Goal: Task Accomplishment & Management: Complete application form

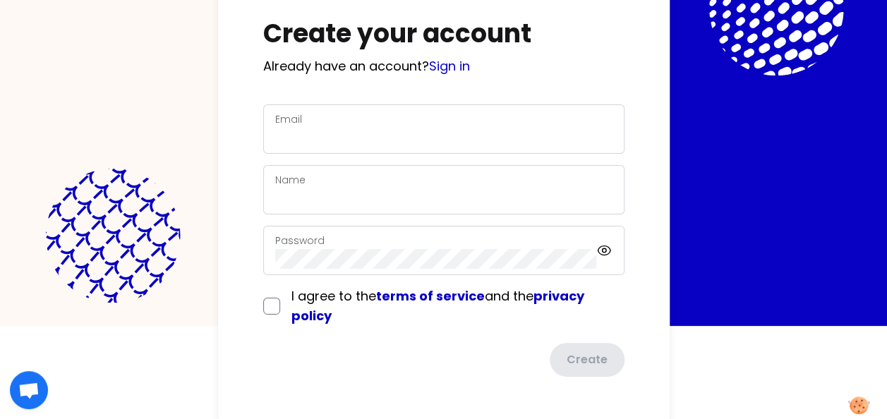
scroll to position [95, 0]
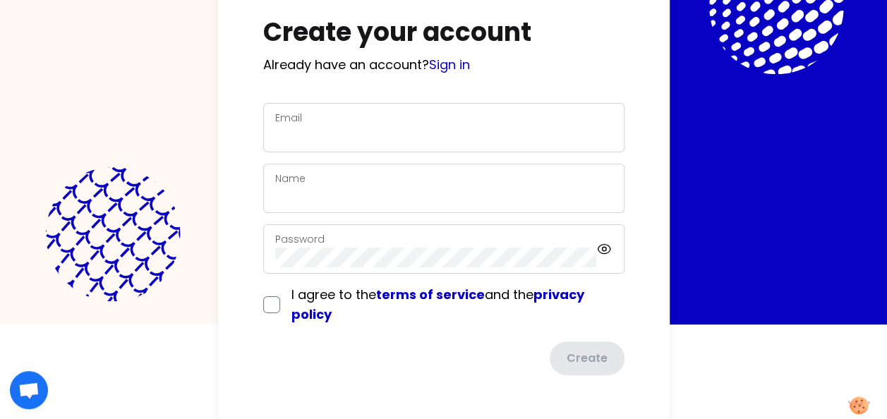
click at [389, 110] on div "Email" at bounding box center [443, 127] width 337 height 37
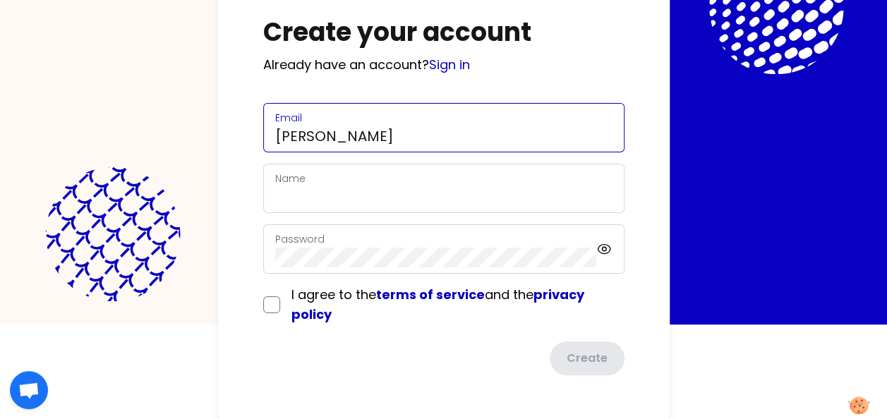
type input "[EMAIL_ADDRESS][PERSON_NAME][DOMAIN_NAME]"
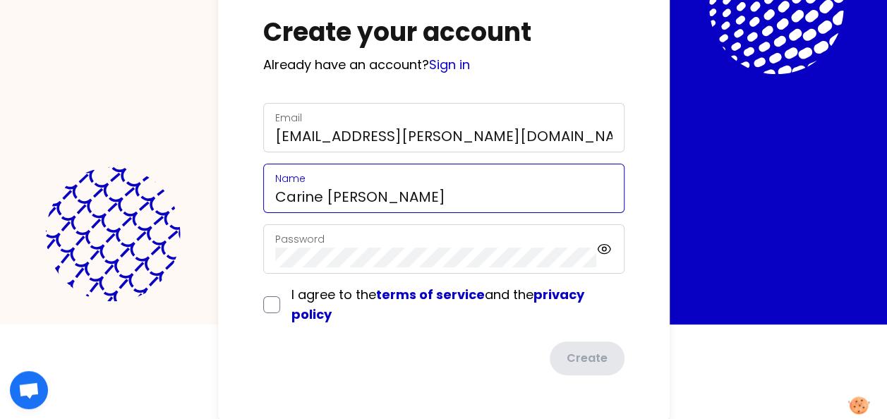
click at [352, 203] on input "Carine [PERSON_NAME]" at bounding box center [443, 197] width 337 height 20
drag, startPoint x: 330, startPoint y: 192, endPoint x: 387, endPoint y: 192, distance: 56.5
click at [387, 192] on input "Carine [PERSON_NAME]" at bounding box center [443, 197] width 337 height 20
type input "[PERSON_NAME]"
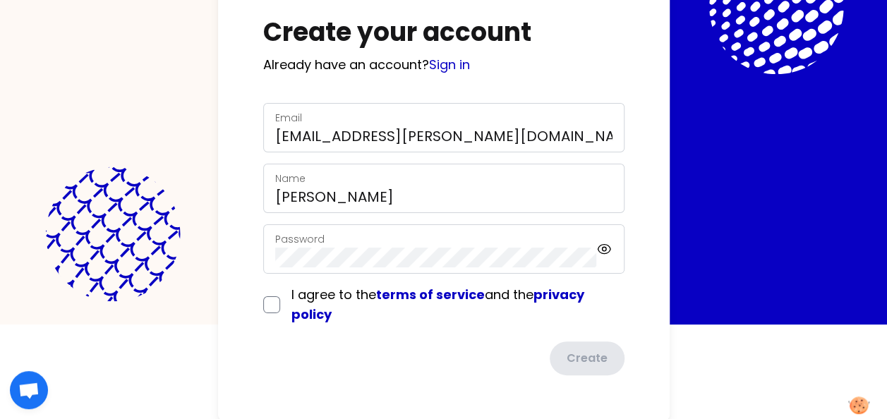
click at [363, 227] on div "Password" at bounding box center [443, 248] width 361 height 49
click at [265, 299] on input "checkbox" at bounding box center [271, 305] width 17 height 17
checkbox input "true"
click at [570, 361] on button "Create" at bounding box center [586, 360] width 78 height 37
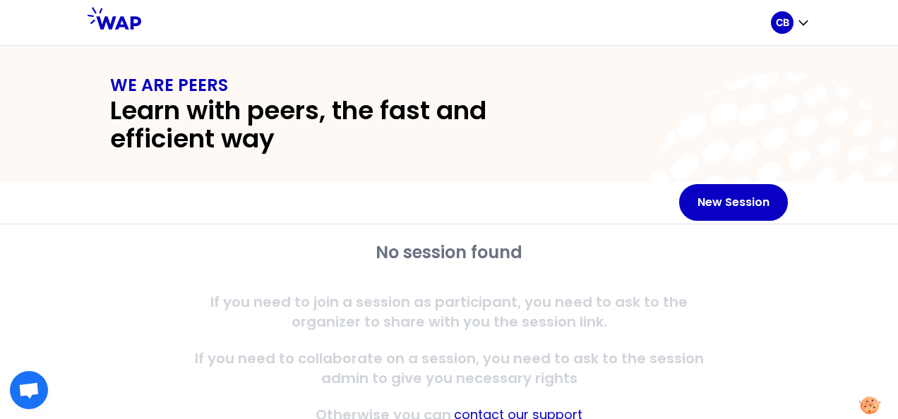
click at [827, 151] on icon at bounding box center [782, 206] width 271 height 271
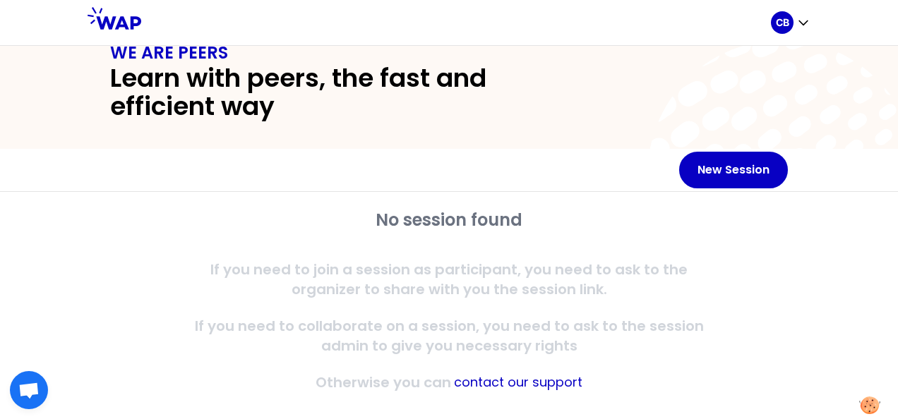
scroll to position [50, 0]
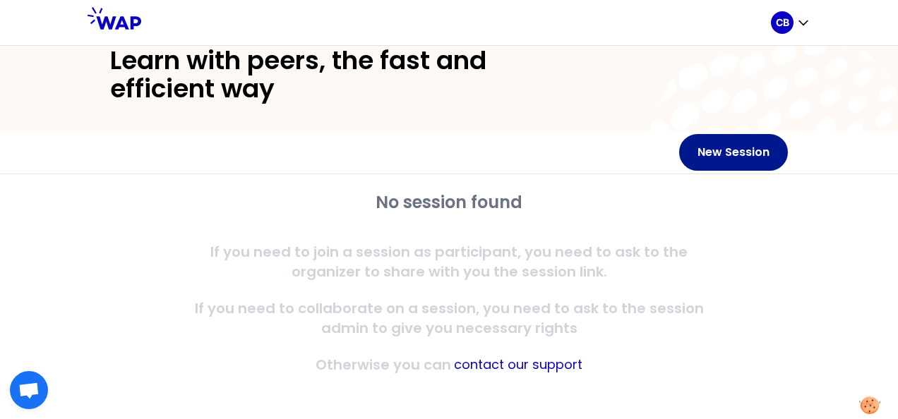
click at [724, 147] on button "New Session" at bounding box center [733, 152] width 109 height 37
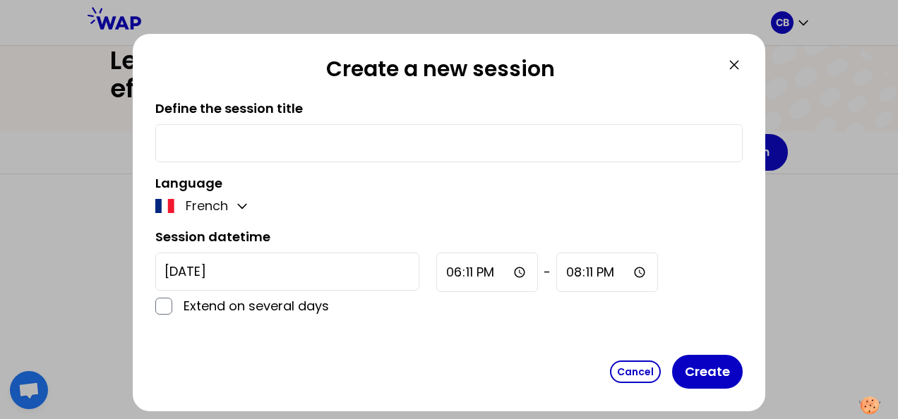
click at [730, 66] on icon at bounding box center [734, 64] width 17 height 17
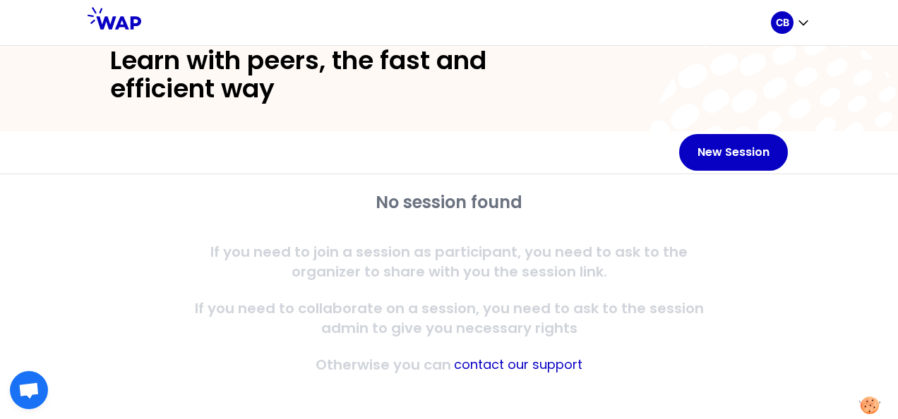
scroll to position [0, 0]
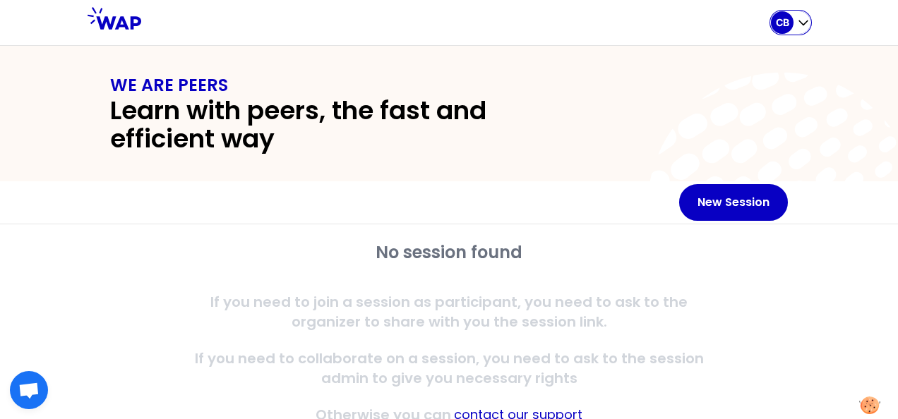
click at [793, 17] on div "CB" at bounding box center [791, 22] width 40 height 23
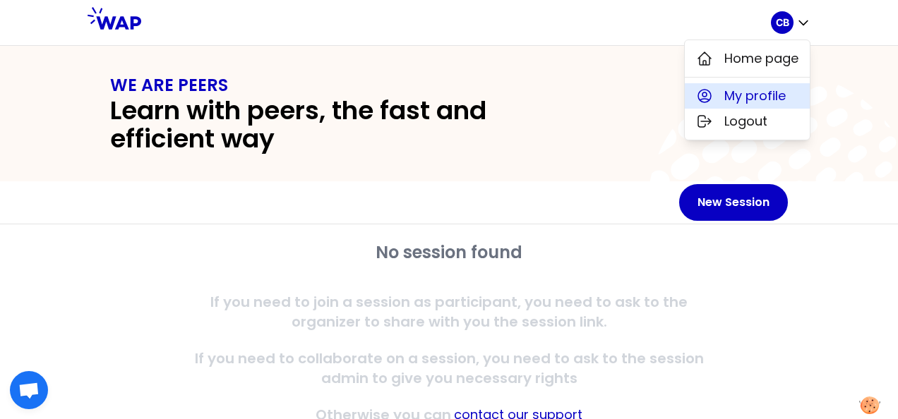
click at [764, 101] on span "My profile" at bounding box center [754, 96] width 61 height 20
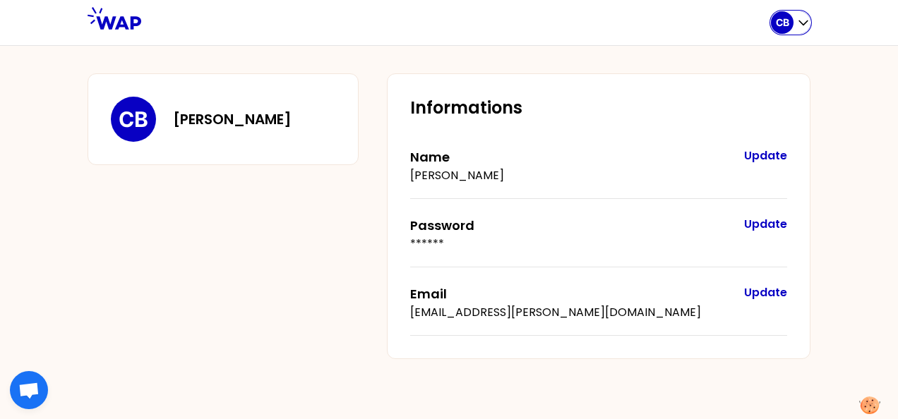
click at [789, 26] on div "CB" at bounding box center [782, 22] width 23 height 23
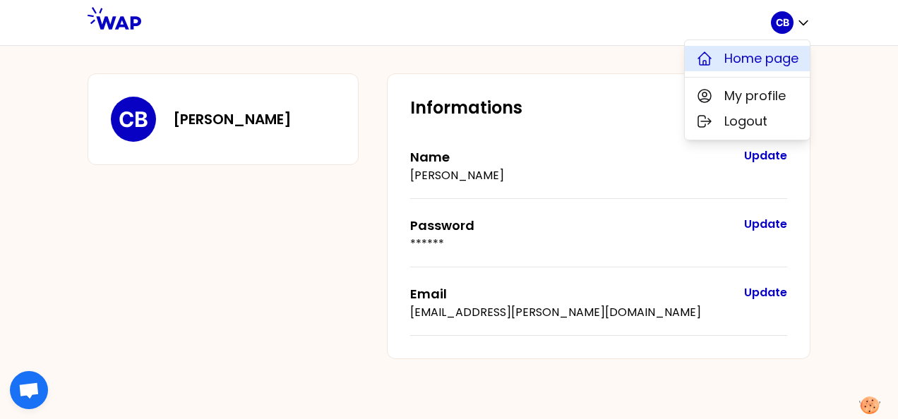
click at [763, 63] on span "Home page" at bounding box center [761, 59] width 74 height 20
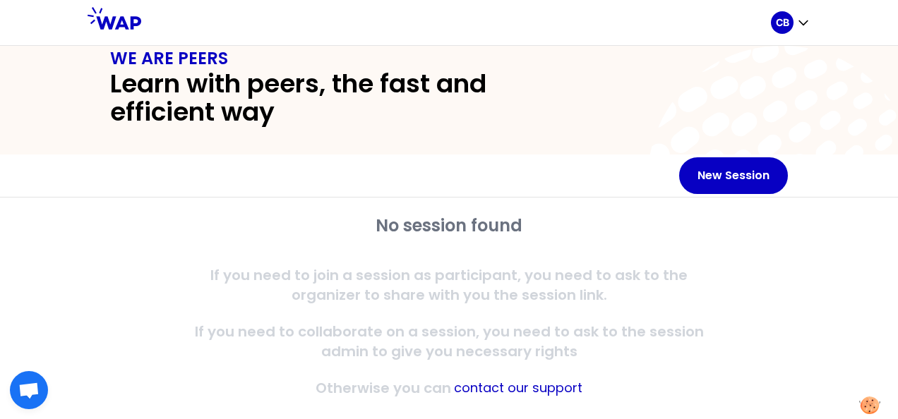
scroll to position [50, 0]
